Goal: Information Seeking & Learning: Learn about a topic

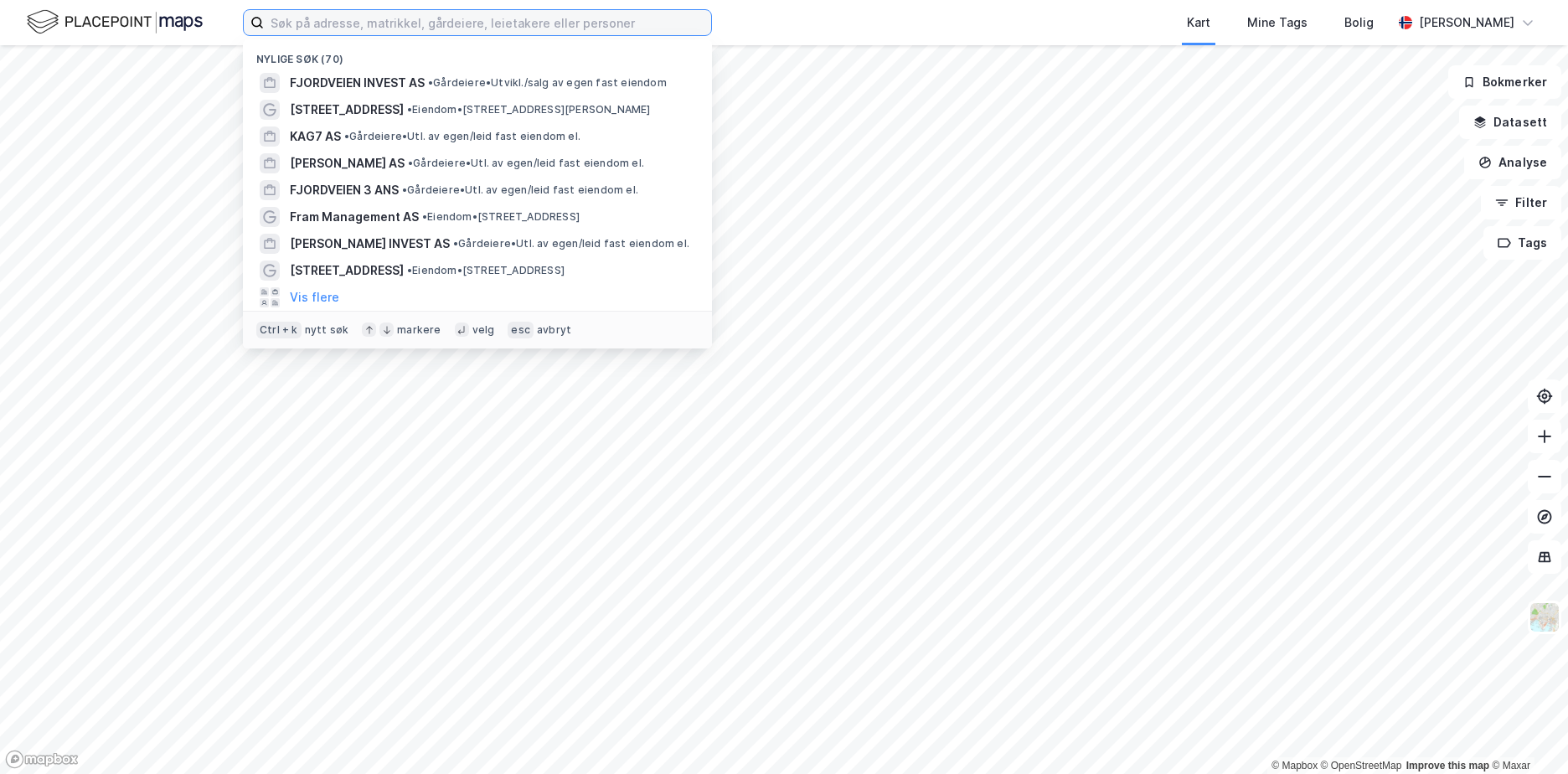
click at [451, 23] on input at bounding box center [488, 22] width 447 height 25
paste input "813072602"
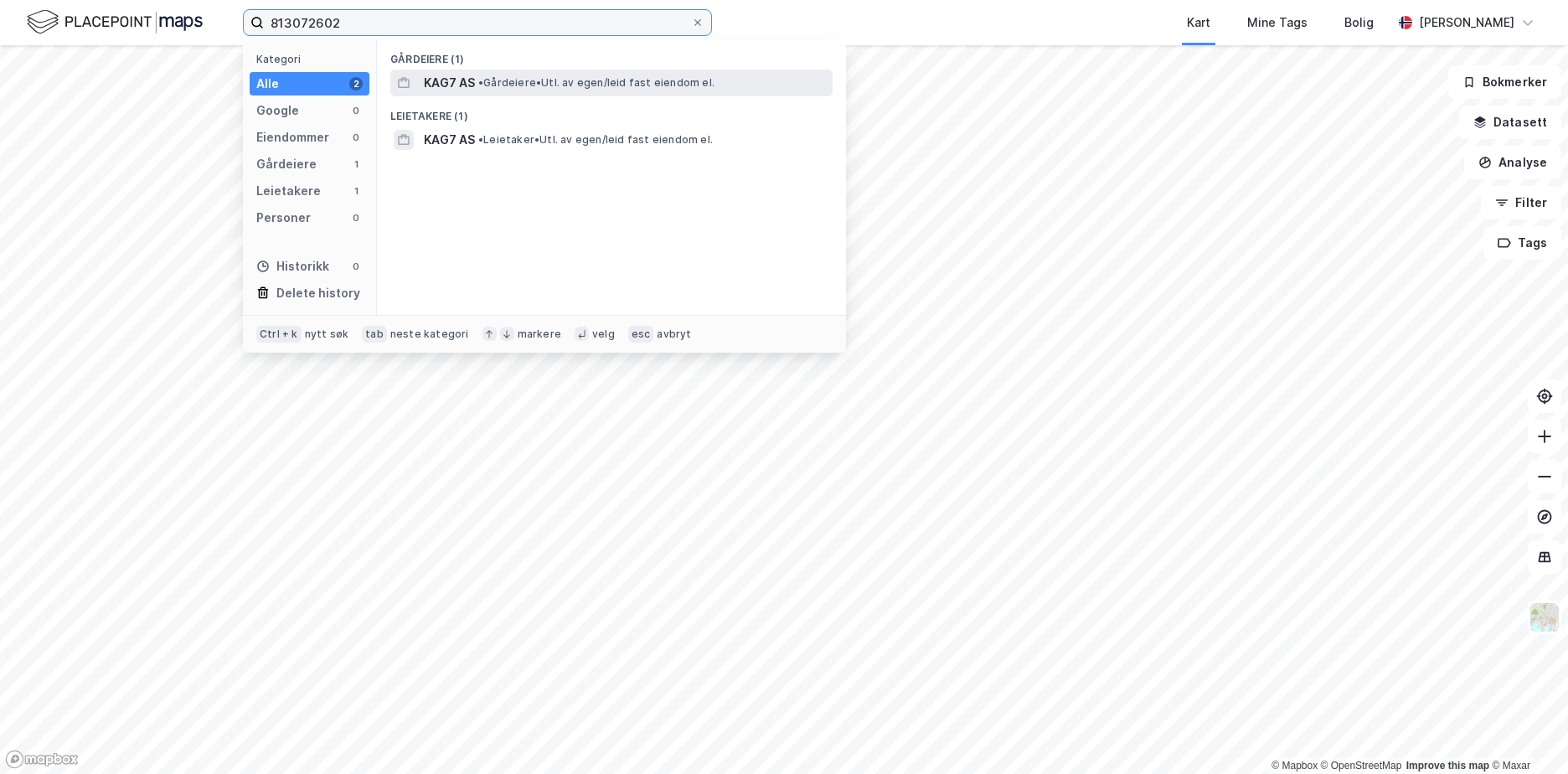
type input "813072602"
click at [475, 83] on div "KAG7 AS • Gårdeiere • Utl. av egen/[PERSON_NAME] fast eiendom el." at bounding box center [627, 83] width 406 height 20
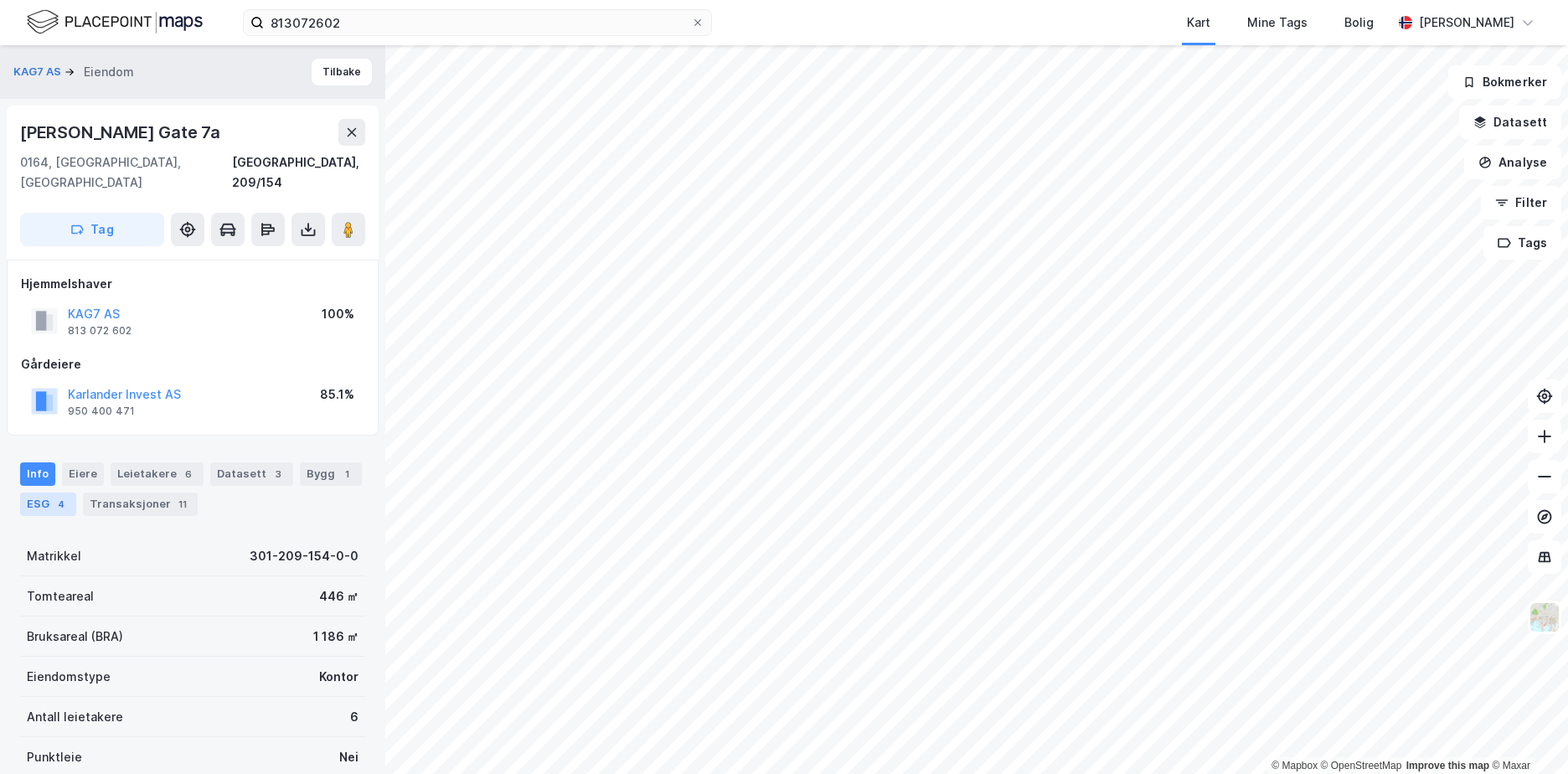
click at [59, 496] on div "4" at bounding box center [61, 504] width 17 height 17
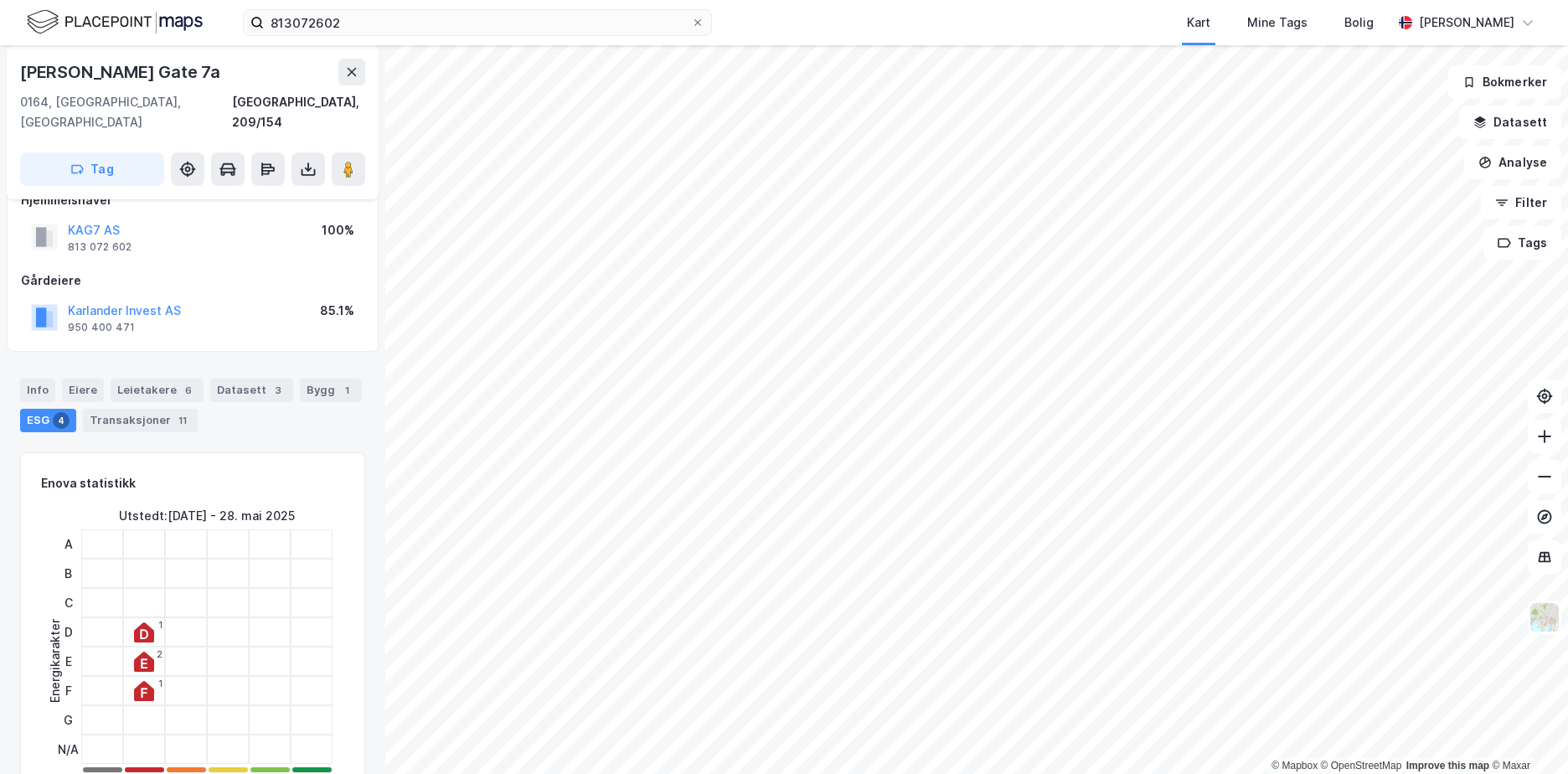
scroll to position [168, 0]
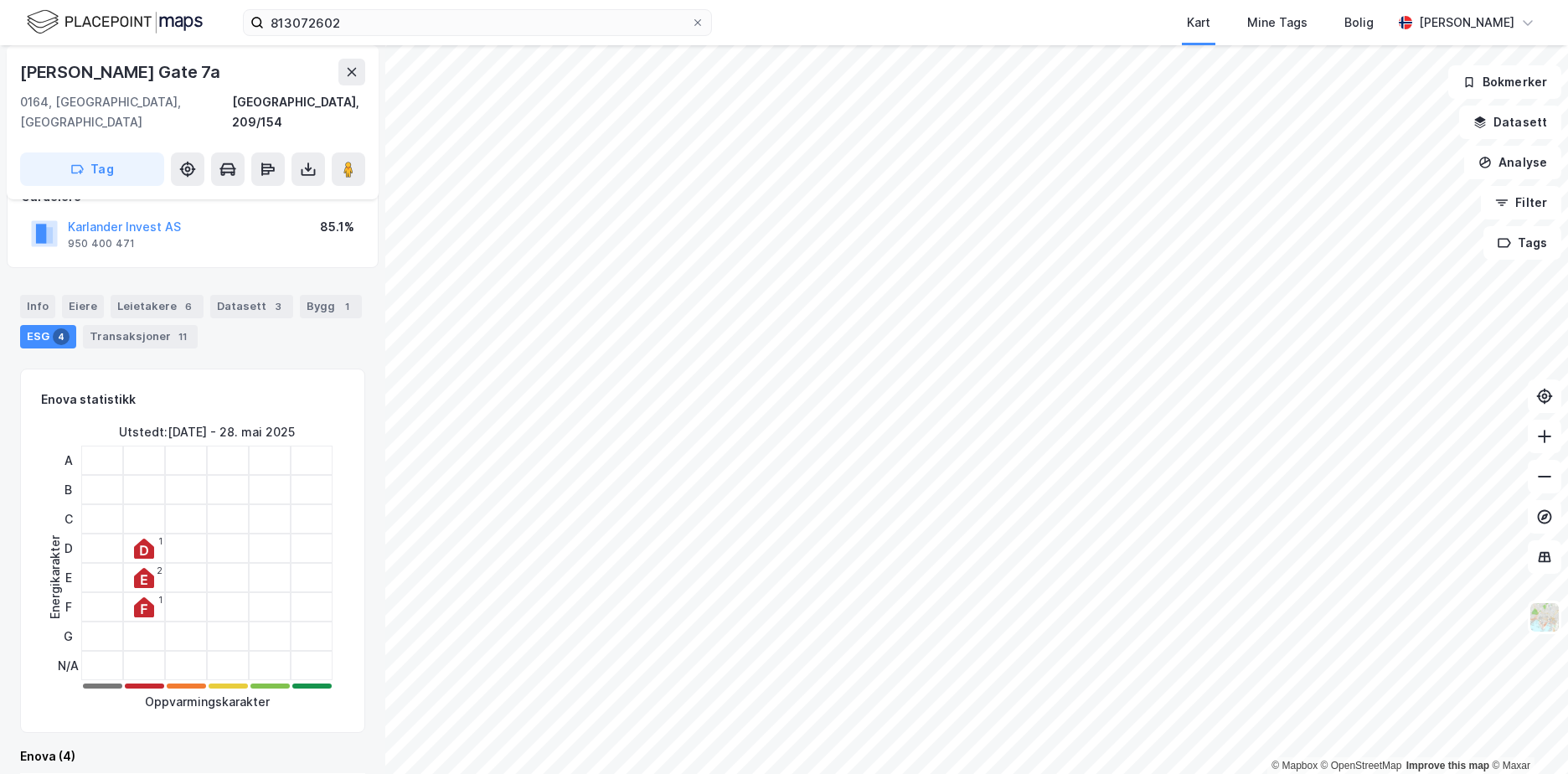
click at [148, 568] on icon at bounding box center [144, 578] width 20 height 20
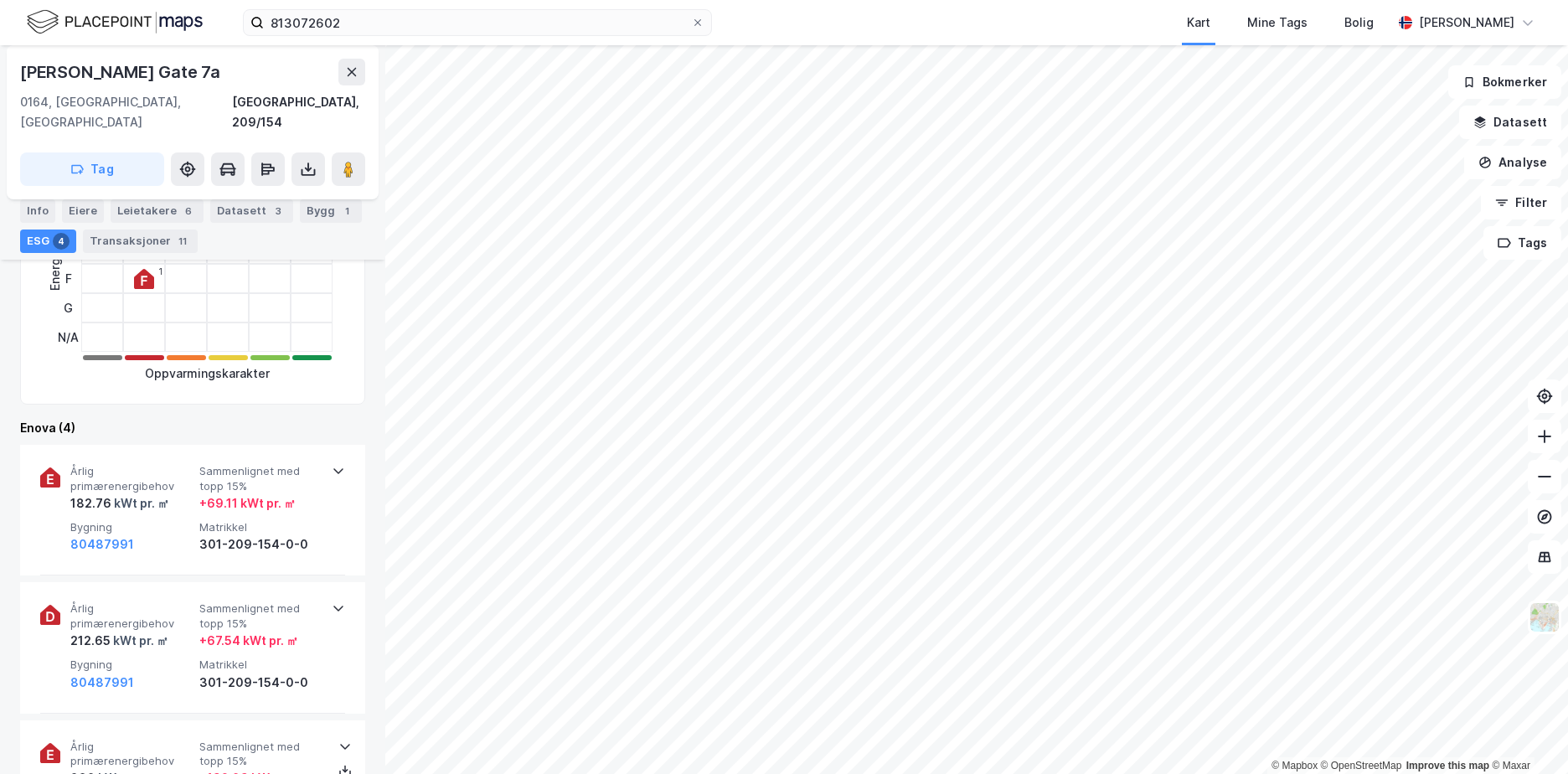
scroll to position [503, 0]
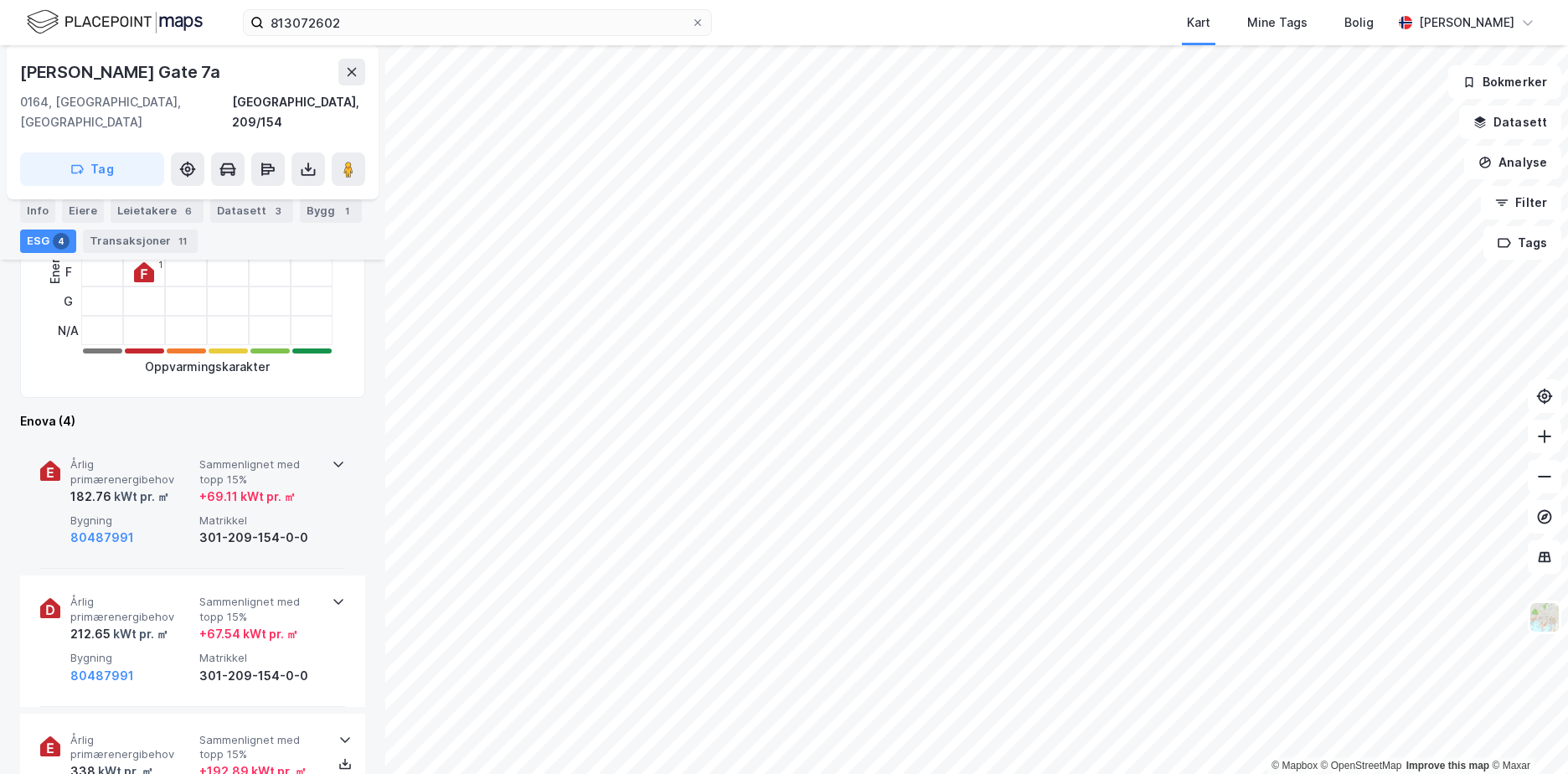
click at [306, 457] on span "Sammenlignet med topp 15%" at bounding box center [260, 471] width 122 height 30
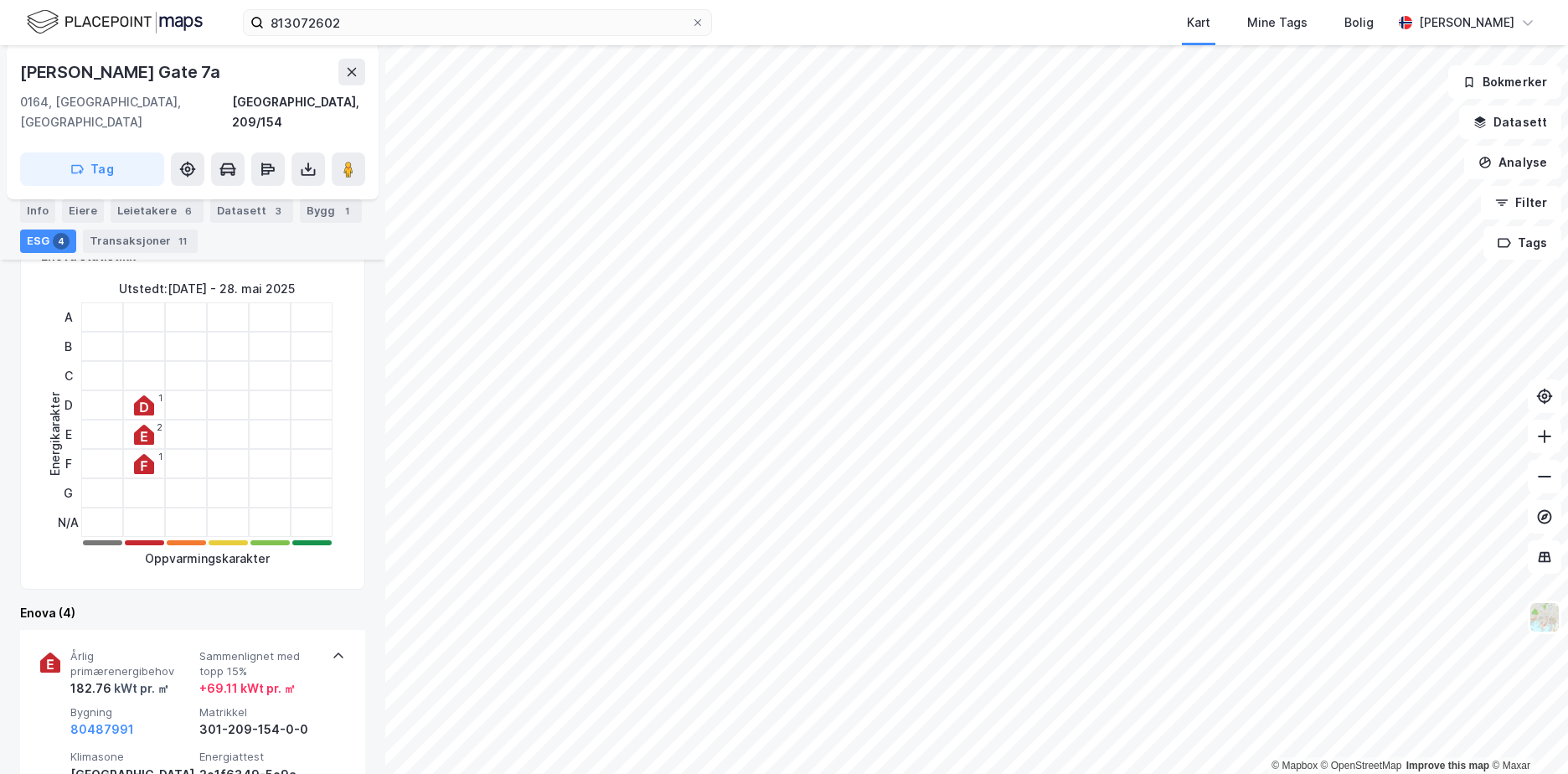
scroll to position [251, 0]
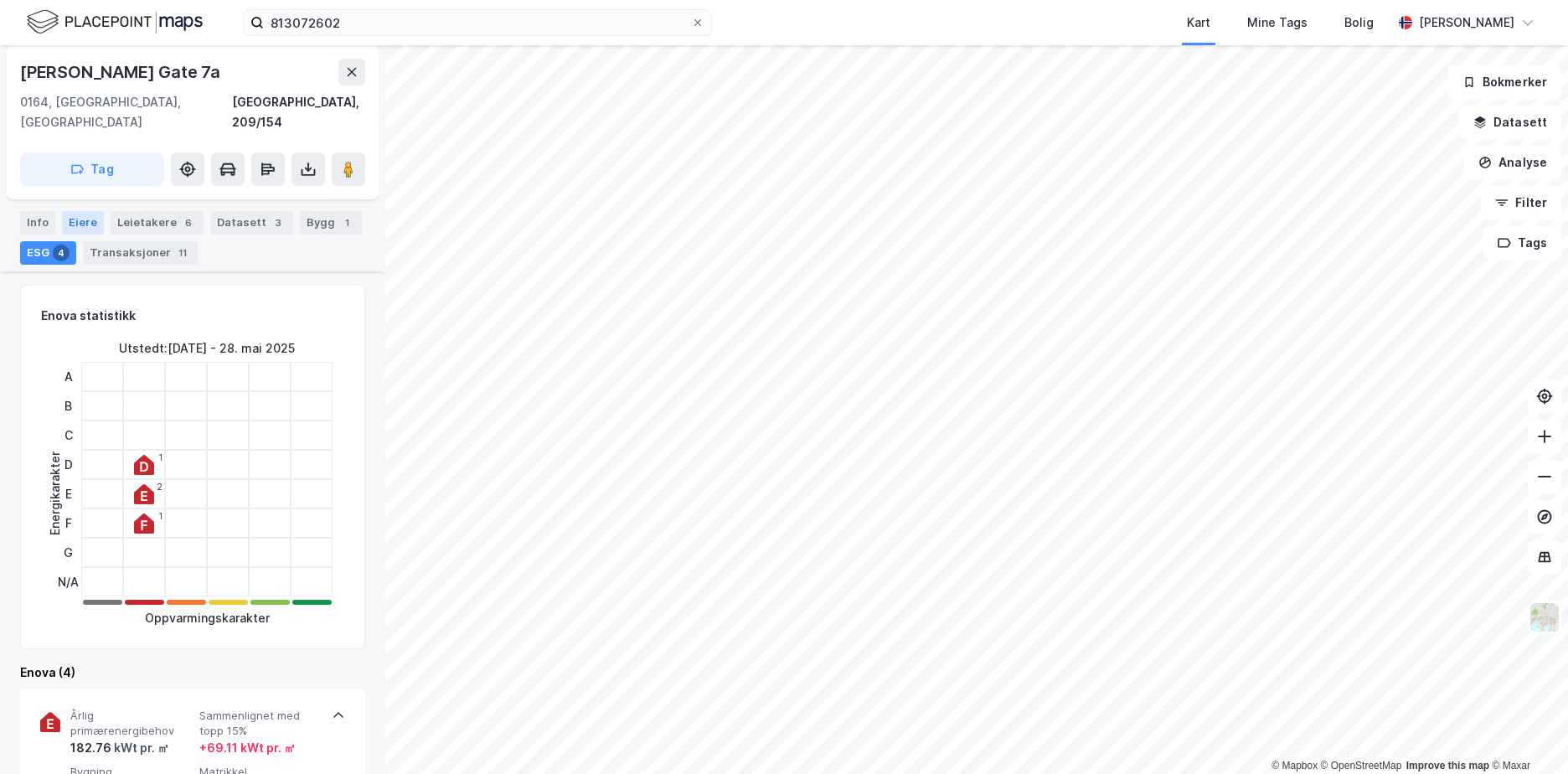
click at [76, 218] on div "Eiere" at bounding box center [83, 223] width 42 height 23
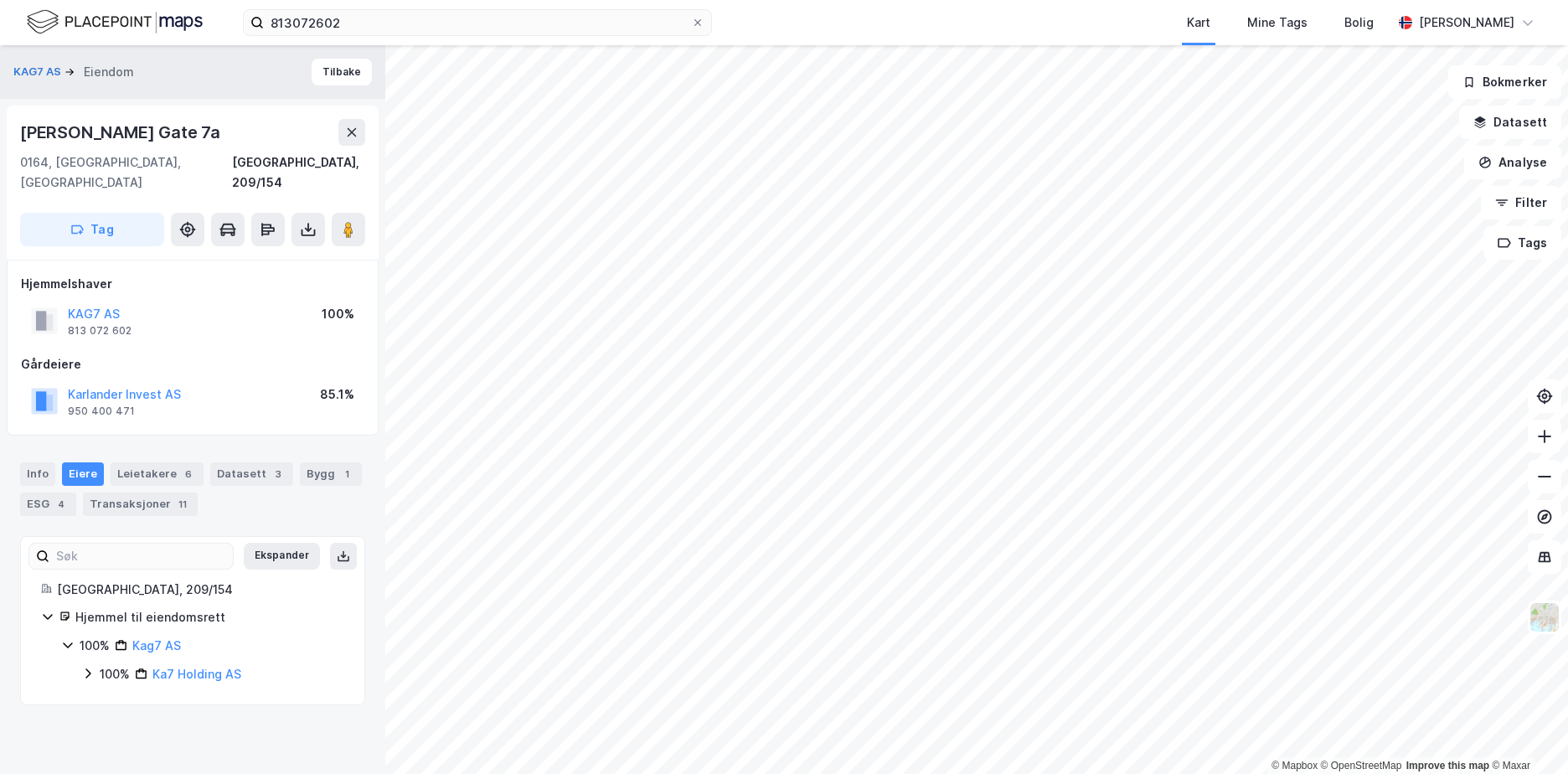
click at [68, 636] on div "100% Kag7 AS" at bounding box center [202, 646] width 283 height 20
click at [68, 641] on icon at bounding box center [68, 646] width 5 height 10
click at [89, 667] on icon at bounding box center [87, 673] width 13 height 13
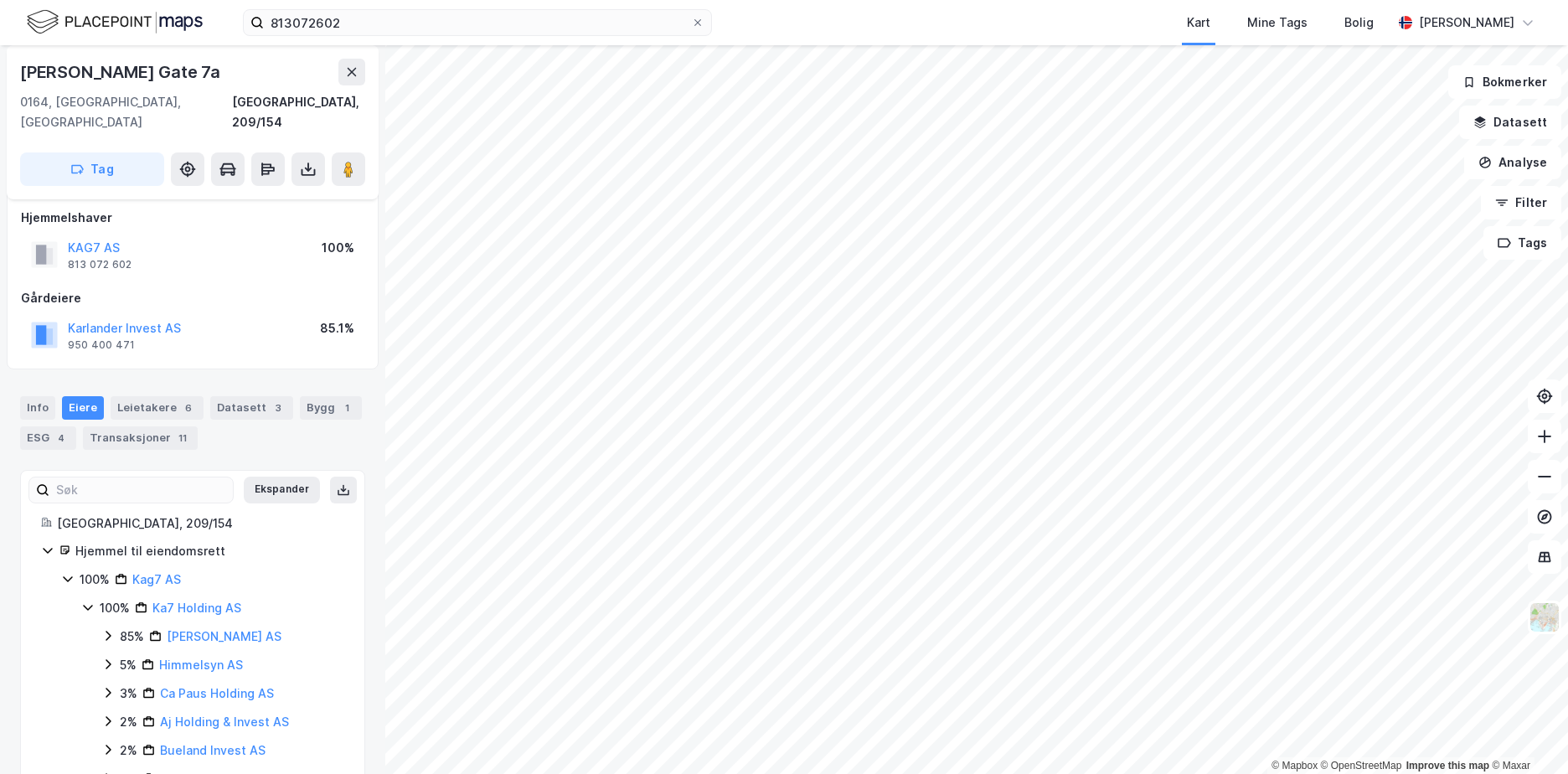
scroll to position [131, 0]
